Goal: Task Accomplishment & Management: Manage account settings

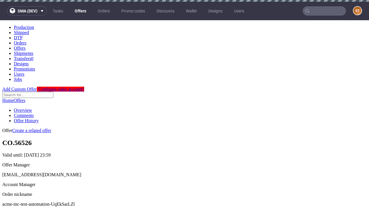
scroll to position [57, 0]
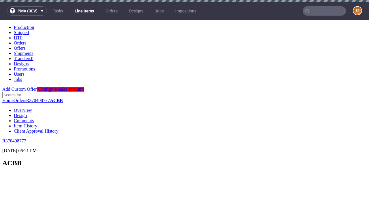
scroll to position [779, 0]
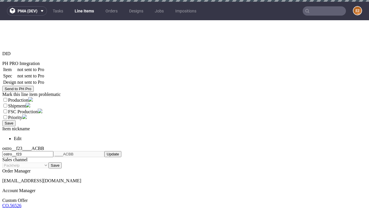
select select "accepted"
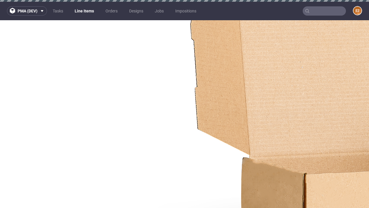
select select "received"
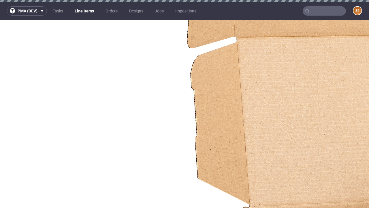
select select "accepted_dtp_issue_reprint"
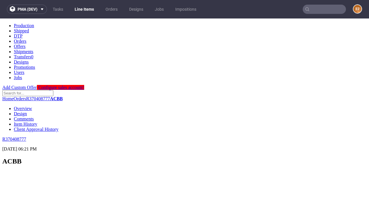
scroll to position [814, 0]
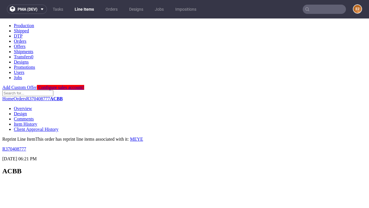
scroll to position [0, 0]
